Goal: Find specific page/section: Find specific page/section

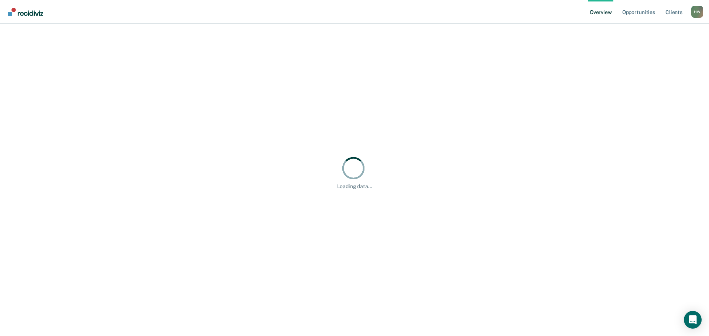
click at [695, 14] on div "H W" at bounding box center [697, 12] width 12 height 12
click at [663, 58] on link "Go to Operations" at bounding box center [667, 57] width 48 height 6
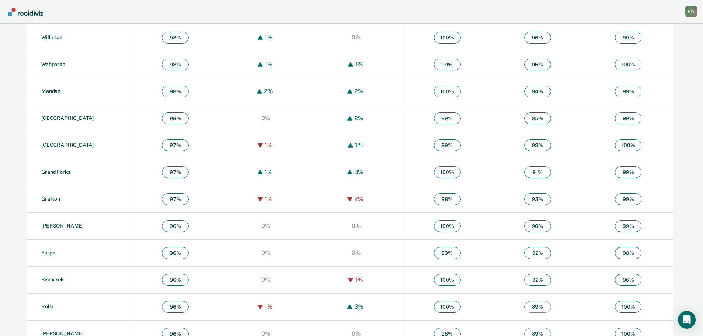
scroll to position [369, 0]
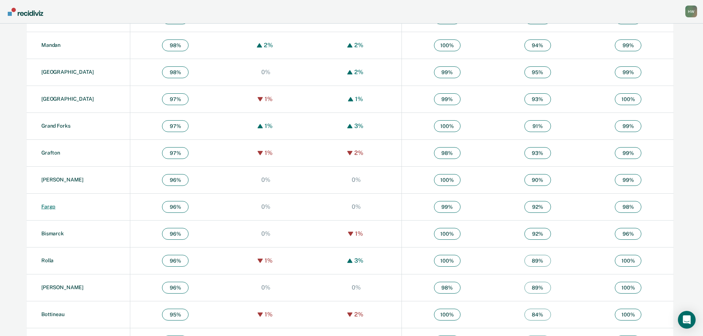
click at [44, 207] on link "Fargo" at bounding box center [48, 207] width 14 height 6
